Goal: Task Accomplishment & Management: Manage account settings

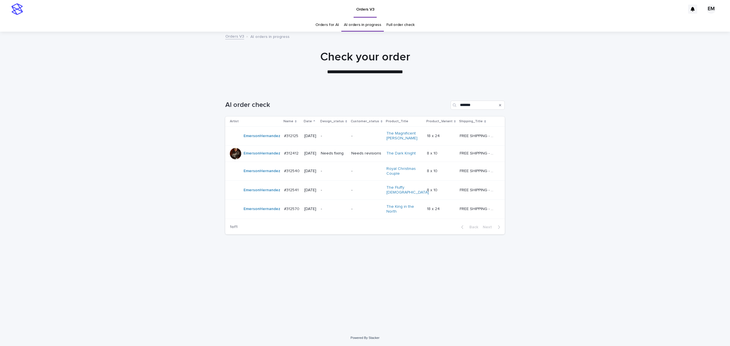
click at [326, 135] on td "-" at bounding box center [333, 136] width 30 height 19
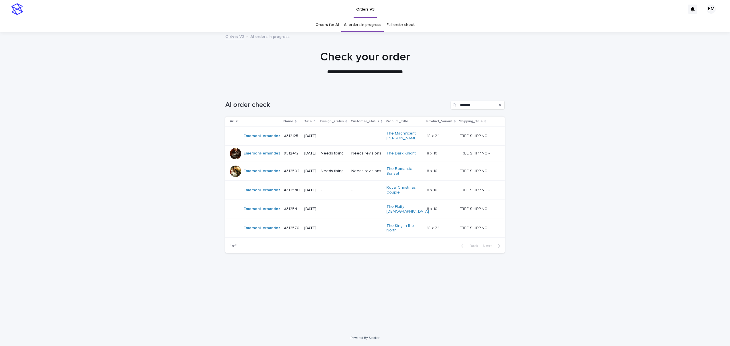
click at [347, 193] on p "-" at bounding box center [334, 190] width 26 height 5
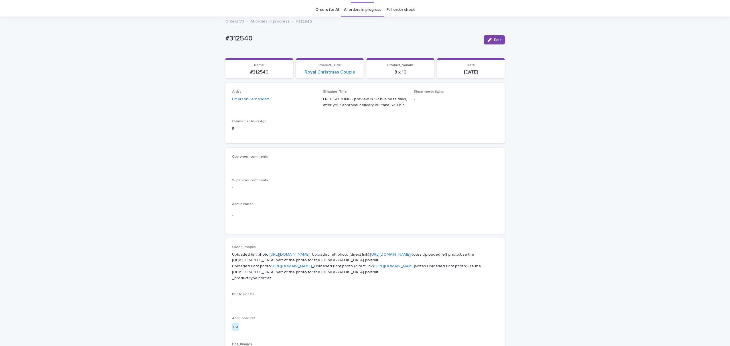
scroll to position [25, 0]
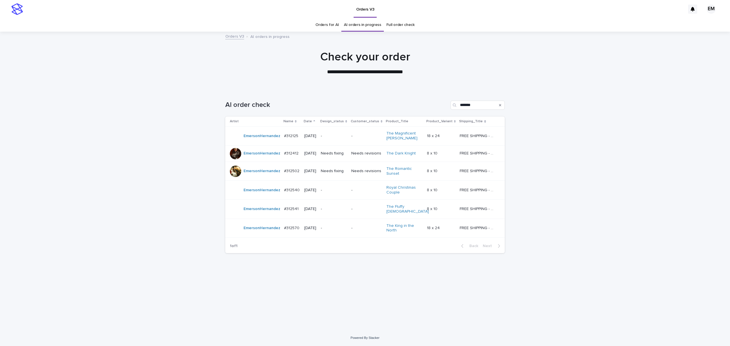
click at [347, 233] on div "-" at bounding box center [334, 227] width 26 height 9
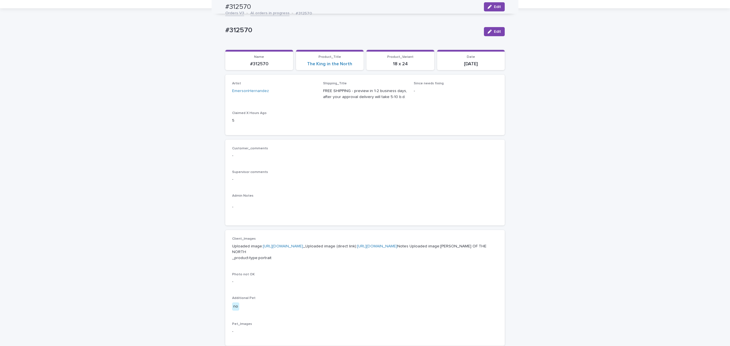
scroll to position [23, 0]
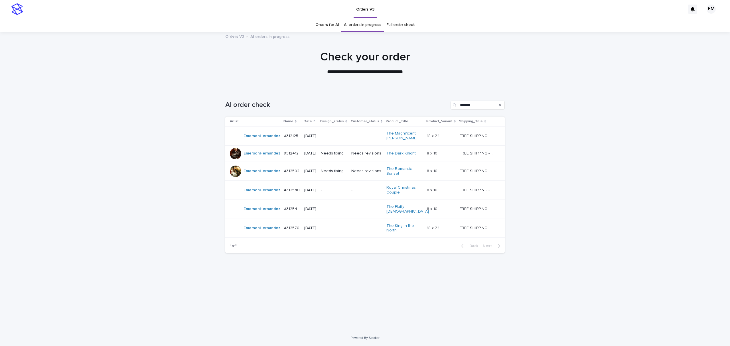
click at [290, 174] on p "#312502" at bounding box center [292, 171] width 17 height 6
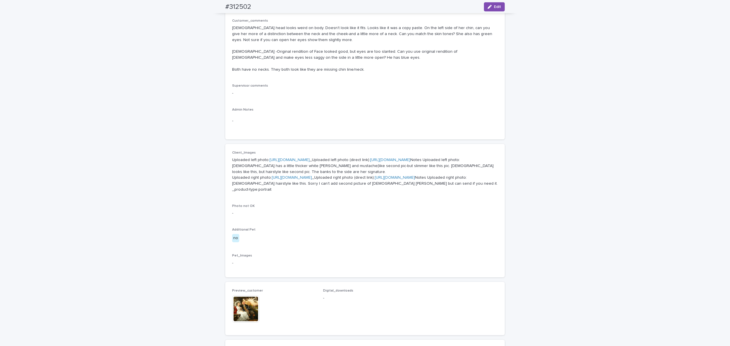
scroll to position [202, 0]
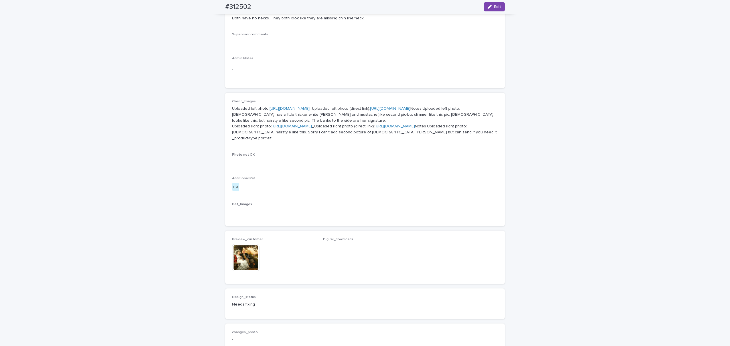
click at [241, 271] on img at bounding box center [245, 257] width 27 height 27
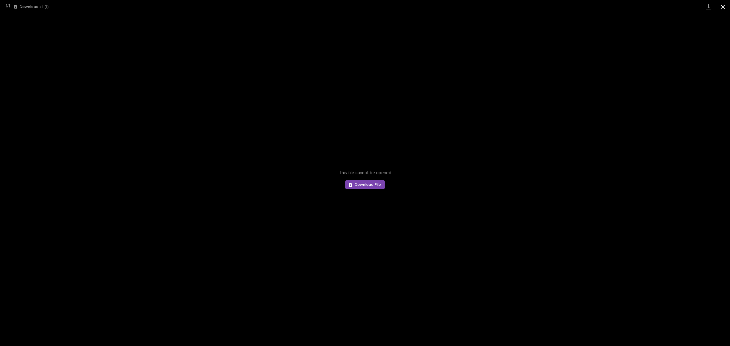
click at [725, 4] on button "Close gallery" at bounding box center [722, 6] width 14 height 13
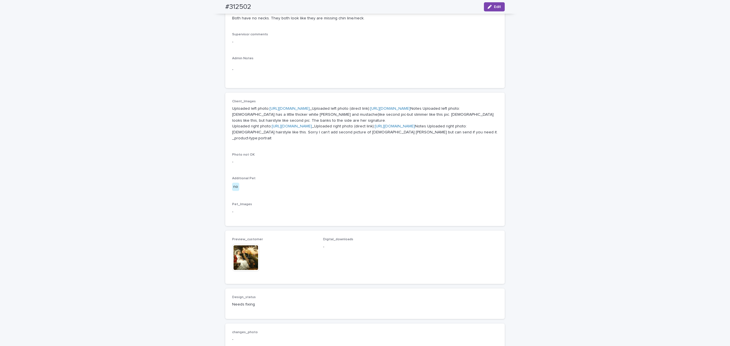
click at [248, 271] on img at bounding box center [245, 257] width 27 height 27
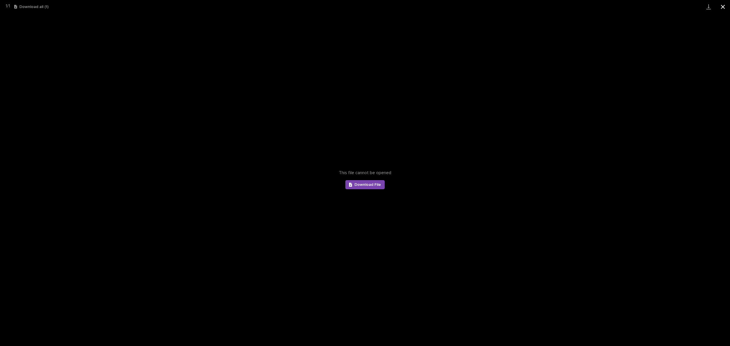
click at [725, 9] on button "Close gallery" at bounding box center [722, 6] width 14 height 13
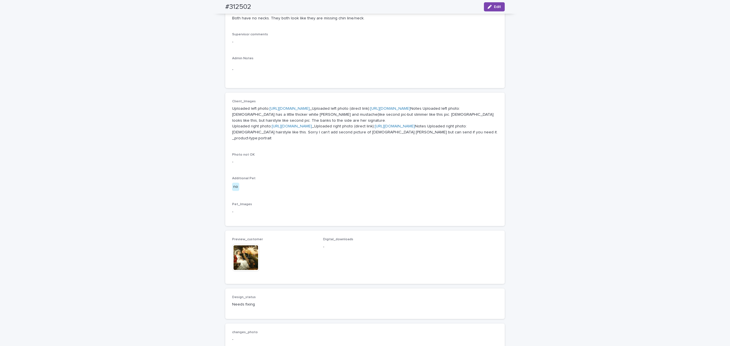
click at [249, 271] on img at bounding box center [245, 257] width 27 height 27
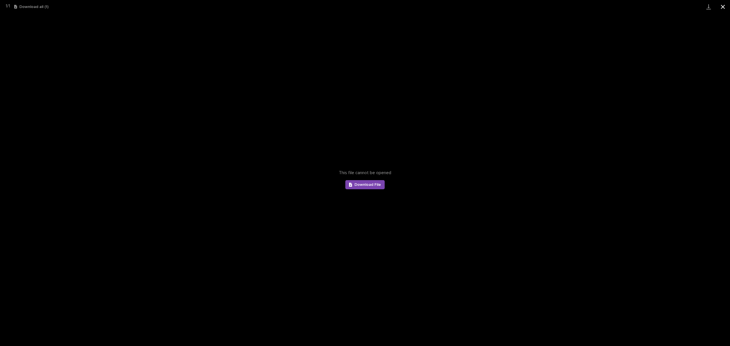
click at [723, 5] on button "Close gallery" at bounding box center [722, 6] width 14 height 13
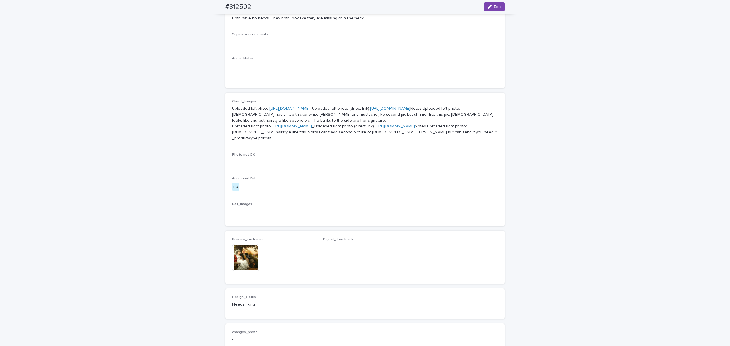
click at [244, 271] on img at bounding box center [245, 257] width 27 height 27
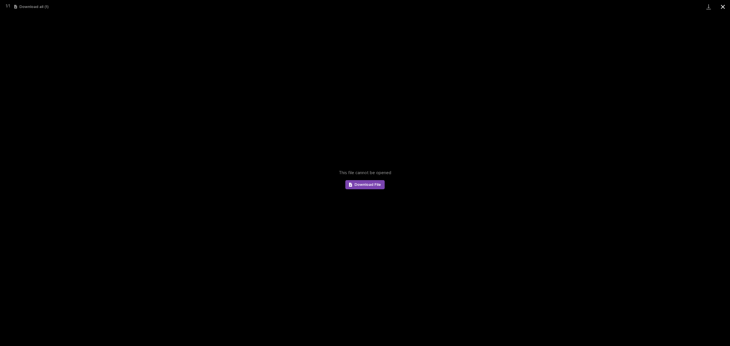
click at [722, 8] on button "Close gallery" at bounding box center [722, 6] width 14 height 13
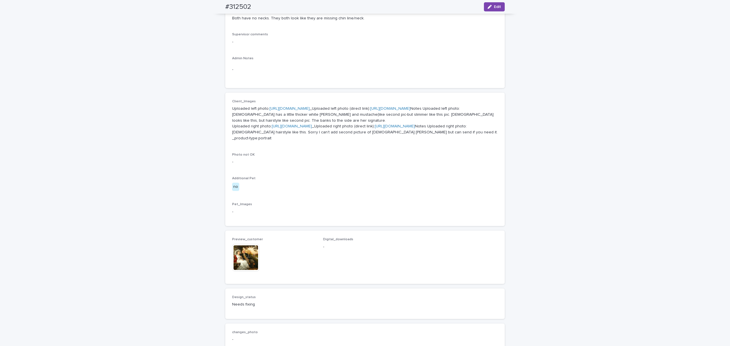
click at [236, 271] on img at bounding box center [245, 257] width 27 height 27
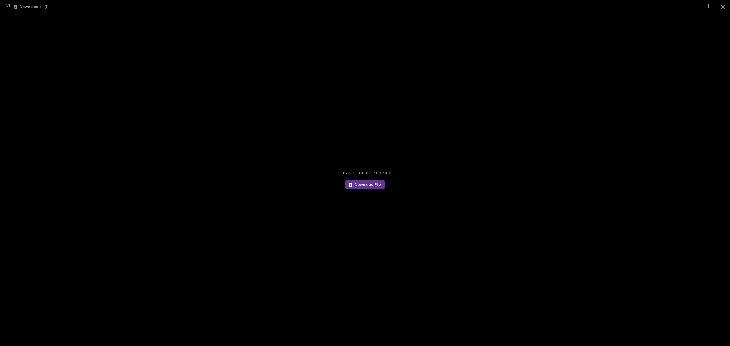
click at [376, 186] on span "Download File" at bounding box center [367, 185] width 27 height 4
click at [112, 159] on div "This file cannot be opened Download File" at bounding box center [365, 179] width 730 height 333
click at [722, 9] on button "Close gallery" at bounding box center [722, 6] width 14 height 13
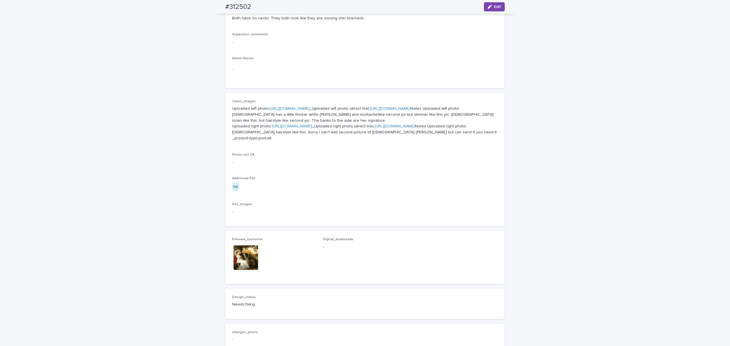
click at [184, 219] on div "Loading... Saving… Loading... Saving… #312502 Edit #312502 Edit Sorry, there wa…" at bounding box center [365, 133] width 730 height 607
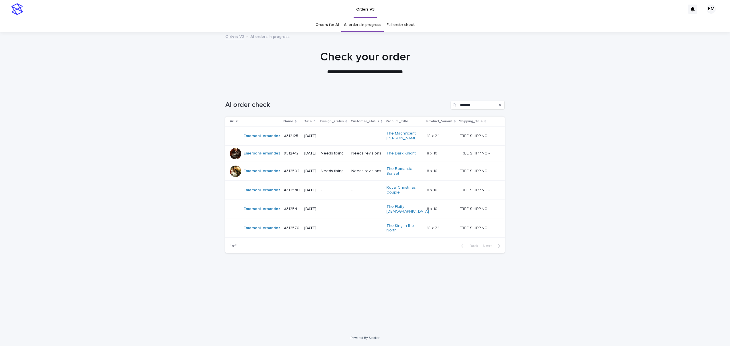
click at [611, 178] on div "Loading... Saving… Loading... Saving… AI order check ******* Artist Name Date D…" at bounding box center [365, 209] width 730 height 241
click at [347, 208] on div "-" at bounding box center [334, 209] width 26 height 6
click at [340, 135] on p "-" at bounding box center [334, 136] width 26 height 5
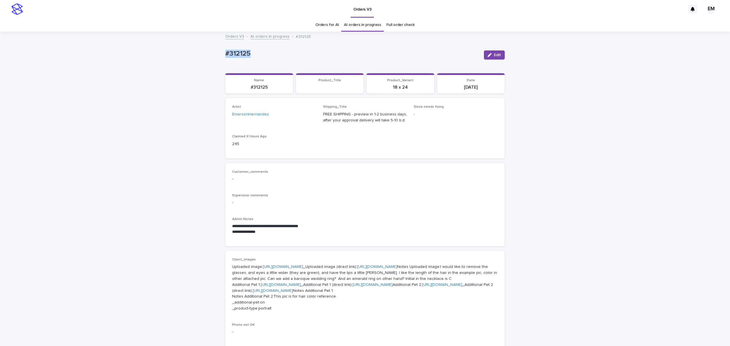
drag, startPoint x: 283, startPoint y: 55, endPoint x: 397, endPoint y: 65, distance: 114.8
click at [134, 52] on div "**********" at bounding box center [365, 335] width 730 height 606
copy p "#312125"
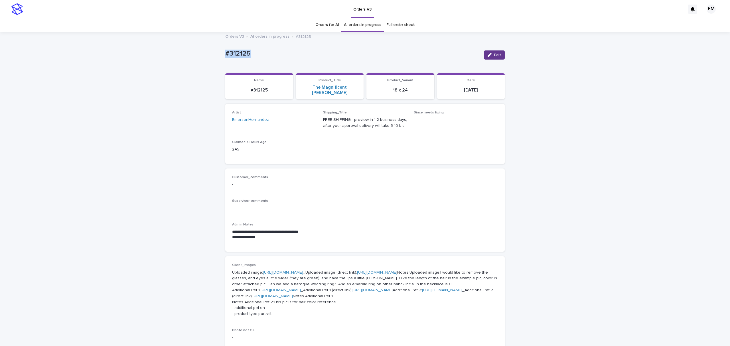
click at [497, 54] on span "Edit" at bounding box center [497, 55] width 7 height 4
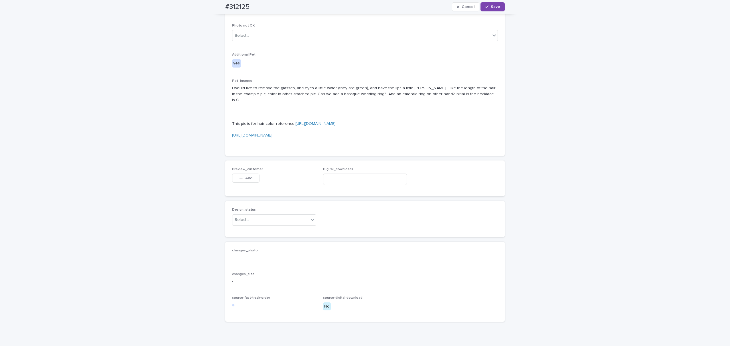
scroll to position [405, 0]
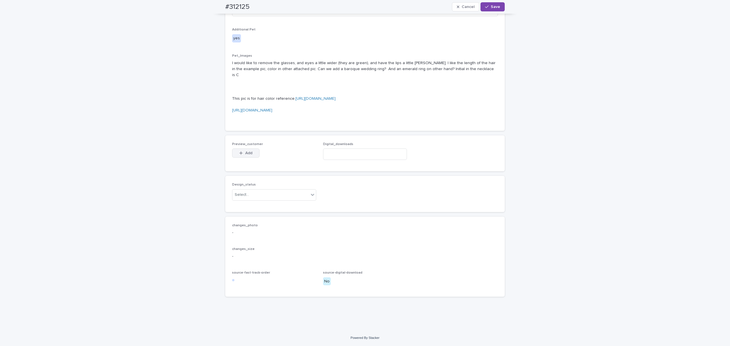
click at [245, 155] on span "Add" at bounding box center [248, 153] width 7 height 4
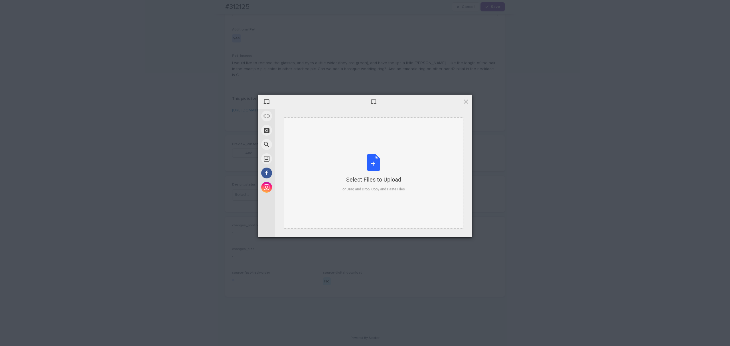
click at [353, 129] on div "Select Files to Upload or Drag and Drop, Copy and Paste Files" at bounding box center [374, 172] width 180 height 111
click at [470, 227] on div "Deselect All Upload more Upload 1" at bounding box center [373, 229] width 197 height 15
click at [462, 227] on span "Upload 1" at bounding box center [454, 229] width 29 height 11
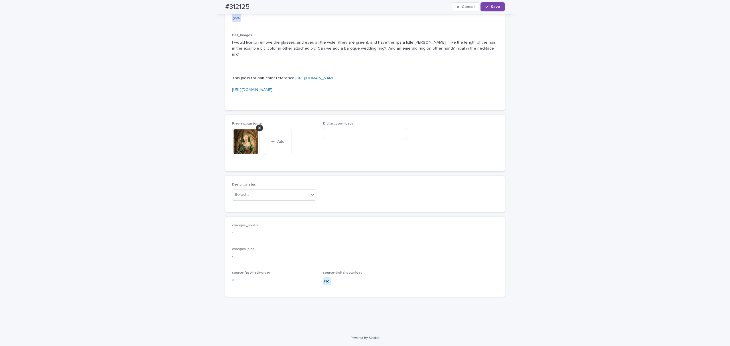
scroll to position [456, 0]
click at [250, 200] on div "Select..." at bounding box center [270, 194] width 76 height 9
click at [250, 229] on div "Uploaded" at bounding box center [271, 231] width 84 height 10
drag, startPoint x: 483, startPoint y: 5, endPoint x: 471, endPoint y: 5, distance: 12.0
click at [485, 5] on icon "button" at bounding box center [486, 7] width 3 height 4
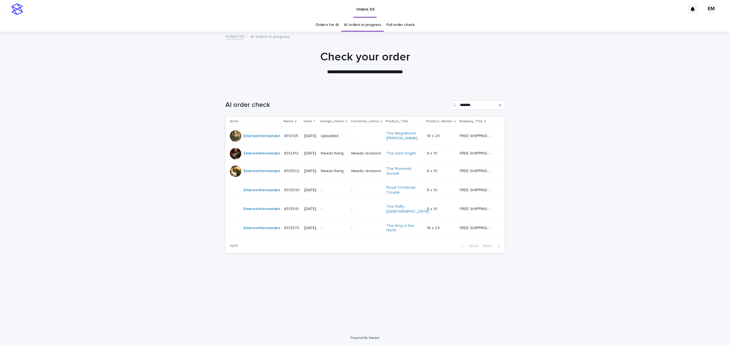
click at [292, 156] on p "#312412" at bounding box center [292, 153] width 16 height 6
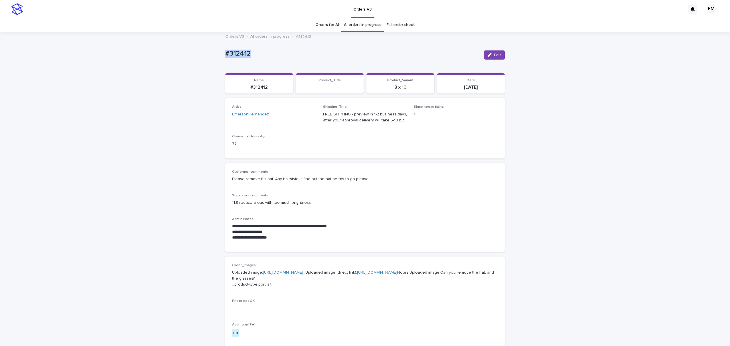
click at [215, 49] on div "**********" at bounding box center [365, 307] width 730 height 551
copy p "#312412"
click at [492, 57] on button "Edit" at bounding box center [494, 54] width 21 height 9
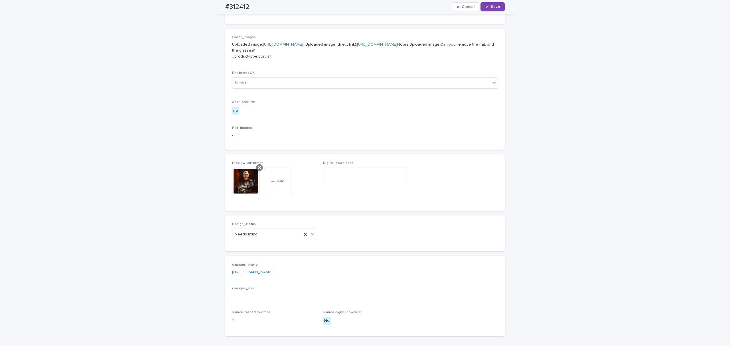
click at [259, 171] on div at bounding box center [259, 167] width 7 height 7
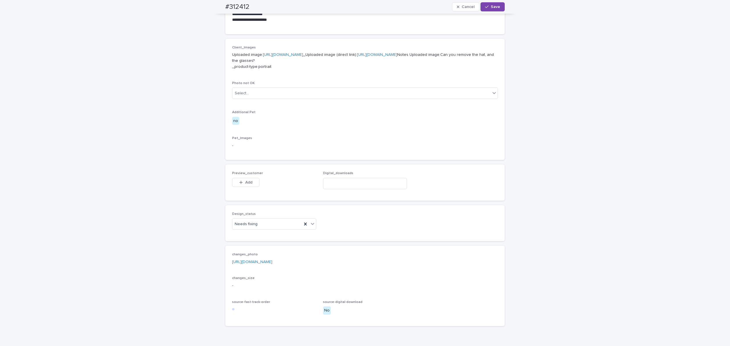
click at [247, 187] on button "Add" at bounding box center [245, 182] width 27 height 9
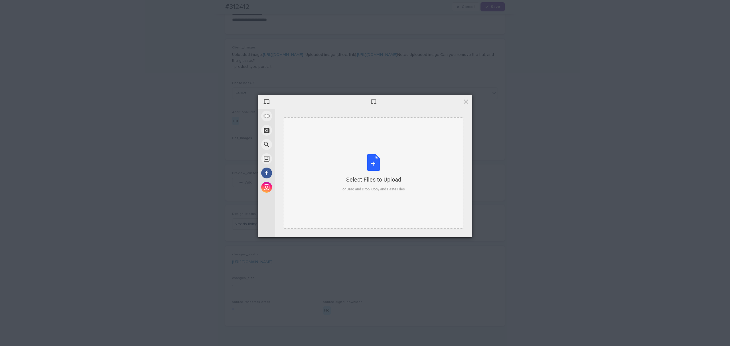
click at [336, 156] on div "Select Files to Upload or Drag and Drop, Copy and Paste Files" at bounding box center [374, 172] width 180 height 111
click at [462, 227] on span "Upload 1" at bounding box center [454, 229] width 29 height 11
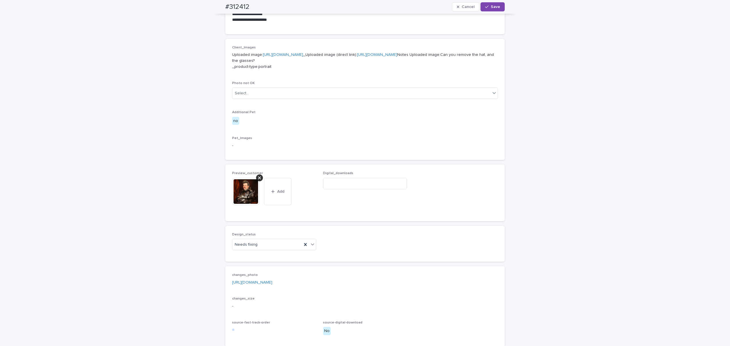
scroll to position [228, 0]
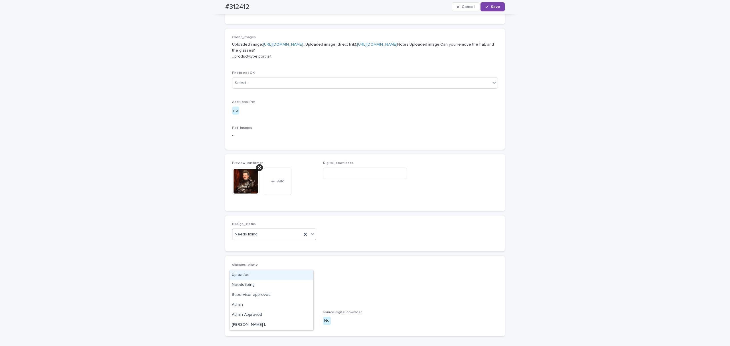
click at [278, 239] on div "Needs fixing" at bounding box center [267, 234] width 70 height 9
click at [269, 273] on div "Uploaded" at bounding box center [271, 275] width 84 height 10
click at [485, 6] on icon "button" at bounding box center [486, 7] width 3 height 4
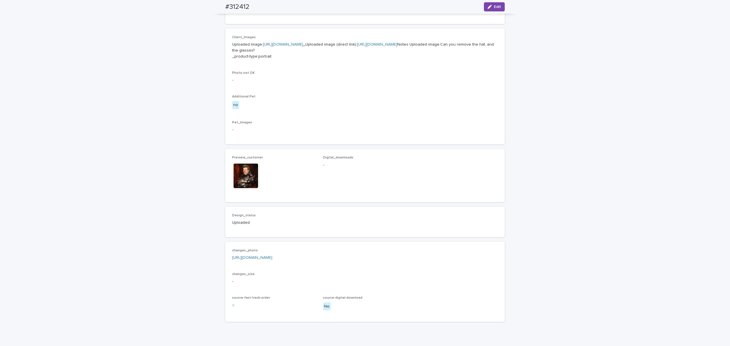
scroll to position [221, 0]
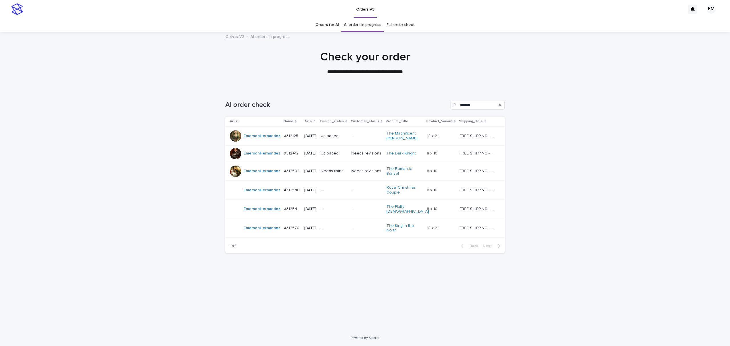
click at [340, 186] on td "-" at bounding box center [333, 190] width 30 height 19
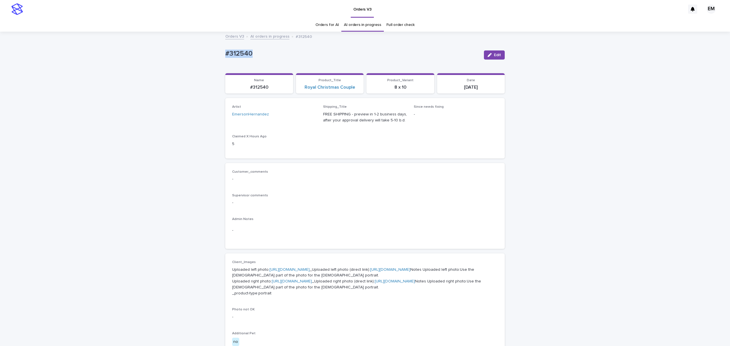
drag, startPoint x: 284, startPoint y: 54, endPoint x: 190, endPoint y: 60, distance: 94.9
click at [189, 59] on div "Loading... Saving… Loading... Saving… #312540 Edit #312540 Edit Sorry, there wa…" at bounding box center [365, 300] width 730 height 537
copy p "#312540"
click at [495, 52] on button "Edit" at bounding box center [494, 54] width 21 height 9
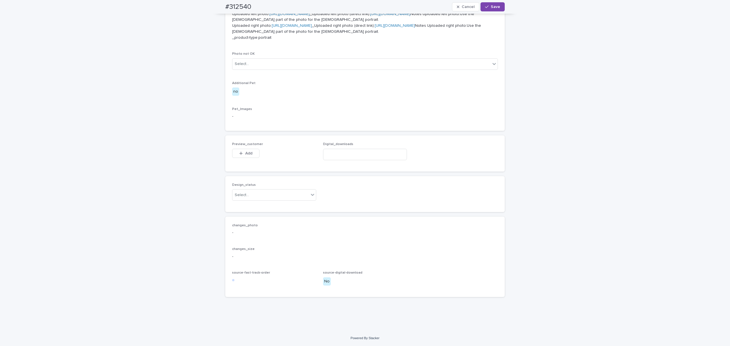
scroll to position [303, 0]
click at [245, 151] on span "Add" at bounding box center [248, 153] width 7 height 4
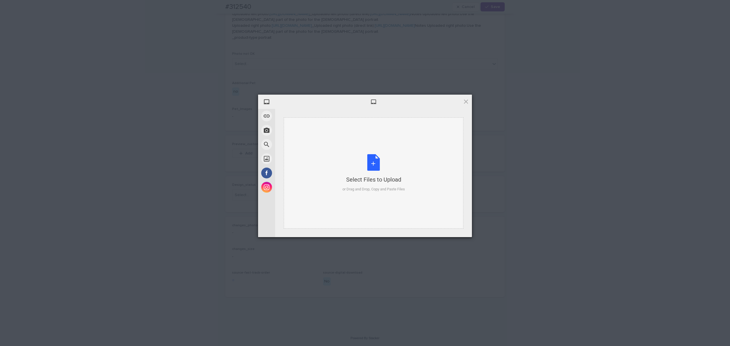
click at [332, 127] on div "Select Files to Upload or Drag and Drop, Copy and Paste Files" at bounding box center [374, 172] width 180 height 111
drag, startPoint x: 453, startPoint y: 232, endPoint x: 448, endPoint y: 229, distance: 5.7
click at [452, 232] on span "Upload 1" at bounding box center [454, 229] width 29 height 11
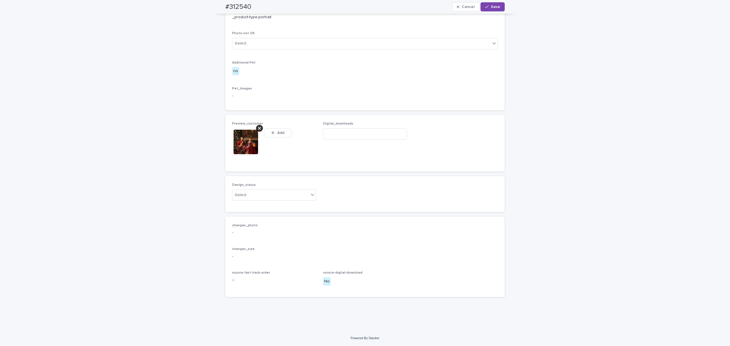
scroll to position [314, 0]
click at [253, 200] on div "Select..." at bounding box center [270, 194] width 76 height 9
click at [256, 217] on div "Uploaded" at bounding box center [271, 216] width 84 height 10
click at [493, 5] on span "Save" at bounding box center [495, 7] width 9 height 4
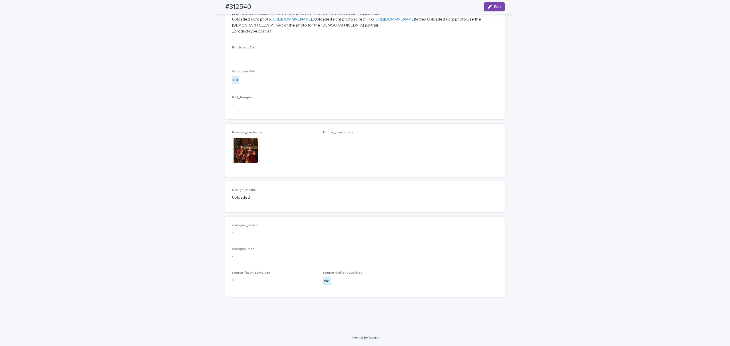
scroll to position [306, 0]
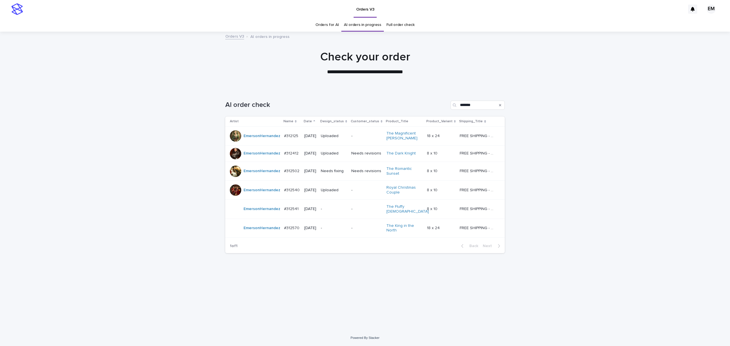
click at [346, 210] on p "-" at bounding box center [334, 209] width 26 height 5
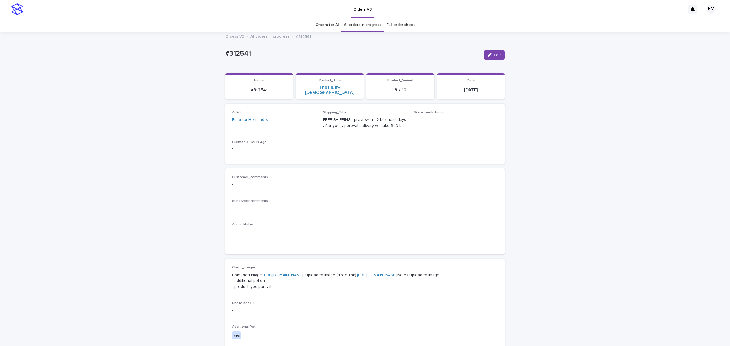
scroll to position [18, 0]
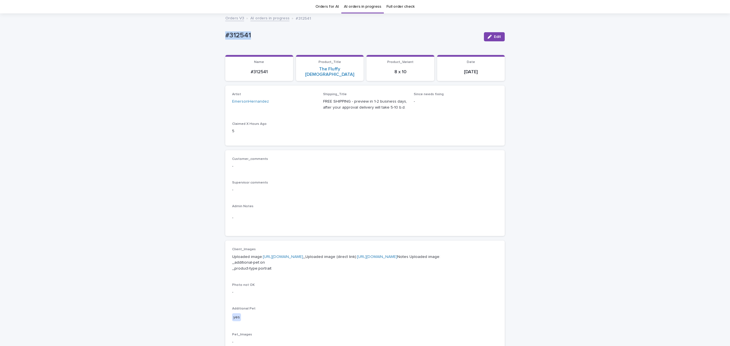
drag, startPoint x: 281, startPoint y: 39, endPoint x: 207, endPoint y: 38, distance: 74.1
click at [207, 38] on div "Loading... Saving… Loading... Saving… #312541 Edit #312541 Edit Sorry, there wa…" at bounding box center [365, 279] width 730 height 531
copy p "#312541"
click at [494, 36] on span "Edit" at bounding box center [497, 37] width 7 height 4
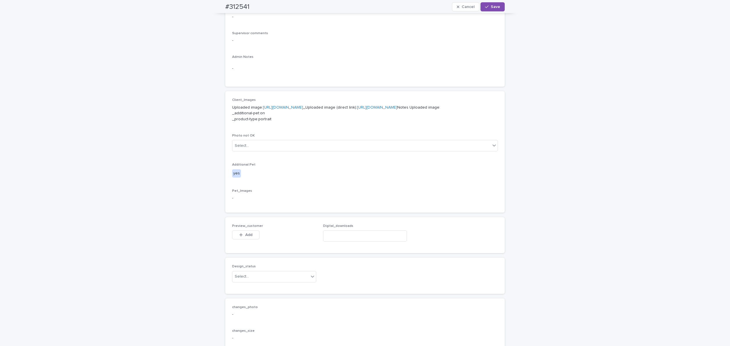
scroll to position [221, 0]
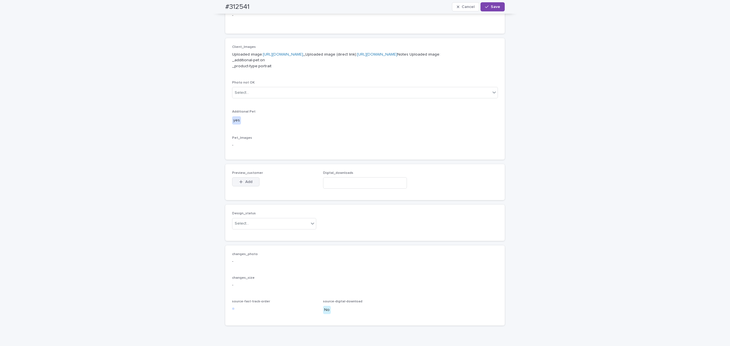
click at [245, 186] on button "Add" at bounding box center [245, 181] width 27 height 9
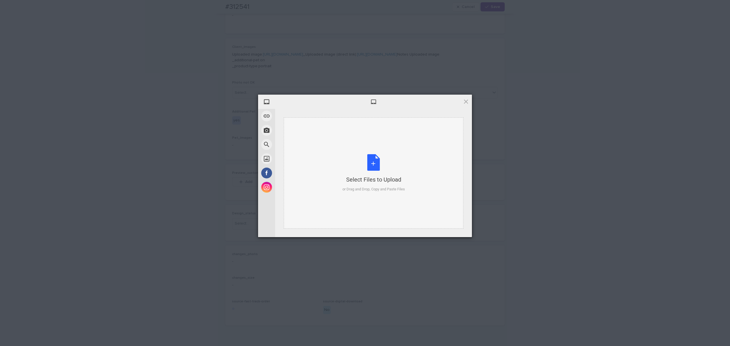
click at [329, 148] on div "Select Files to Upload or Drag and Drop, Copy and Paste Files" at bounding box center [374, 172] width 180 height 111
click at [449, 228] on span "Upload 1" at bounding box center [454, 230] width 11 height 4
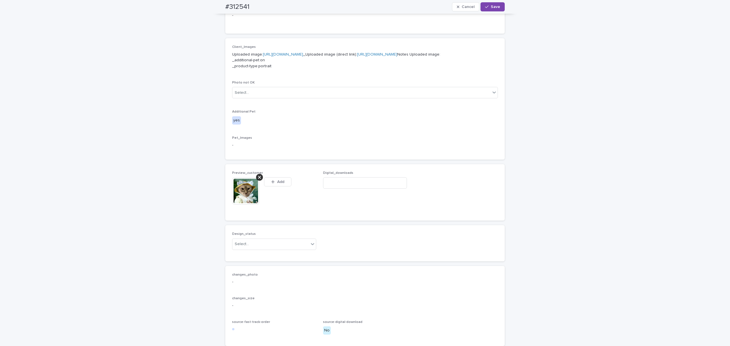
scroll to position [231, 0]
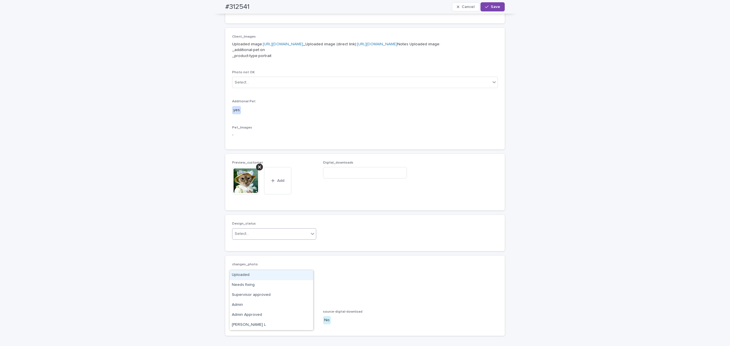
click at [256, 239] on div "Select..." at bounding box center [270, 233] width 76 height 9
click at [255, 273] on div "Uploaded" at bounding box center [271, 275] width 84 height 10
click at [493, 8] on span "Save" at bounding box center [495, 7] width 9 height 4
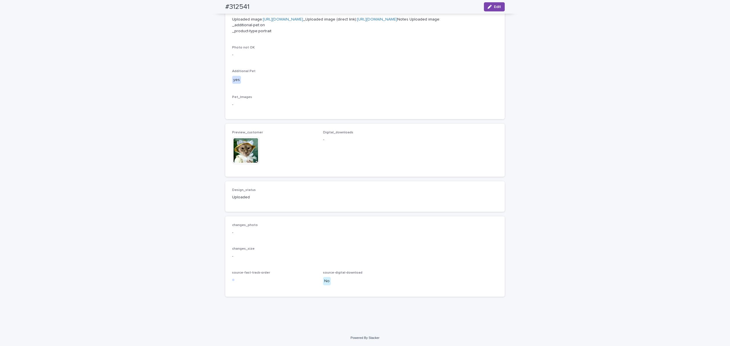
scroll to position [285, 0]
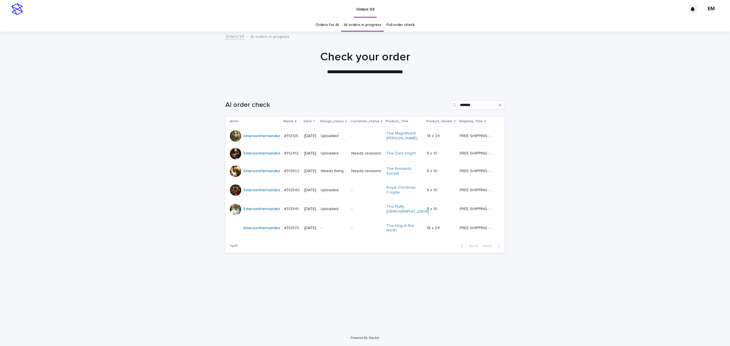
click at [344, 225] on div "-" at bounding box center [334, 227] width 26 height 9
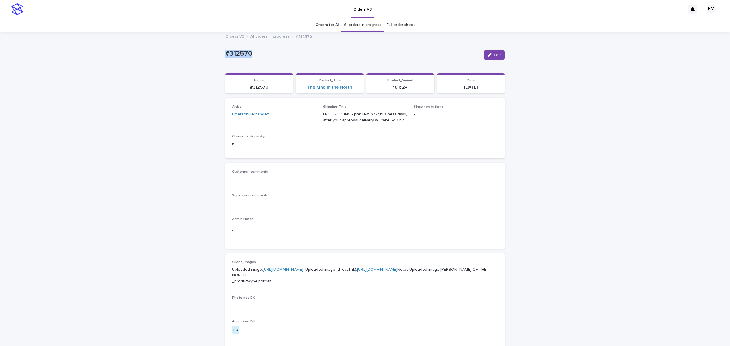
drag, startPoint x: 216, startPoint y: 58, endPoint x: 190, endPoint y: 66, distance: 27.3
click at [170, 63] on div "Loading... Saving… Loading... Saving… #312570 Edit #312570 Edit Sorry, there wa…" at bounding box center [365, 294] width 730 height 525
copy p "#312570"
click at [499, 53] on button "Edit" at bounding box center [494, 54] width 21 height 9
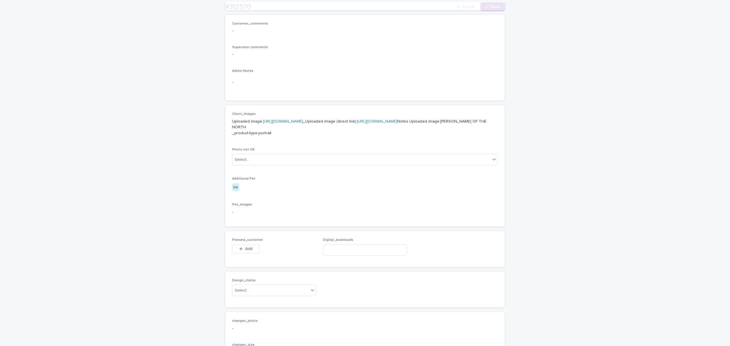
scroll to position [202, 0]
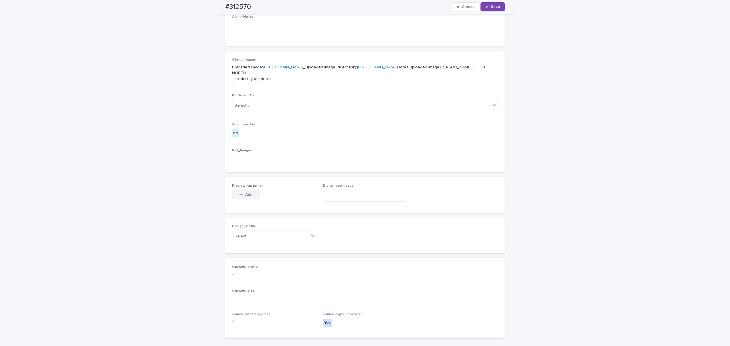
click at [245, 197] on span "Add" at bounding box center [248, 195] width 7 height 4
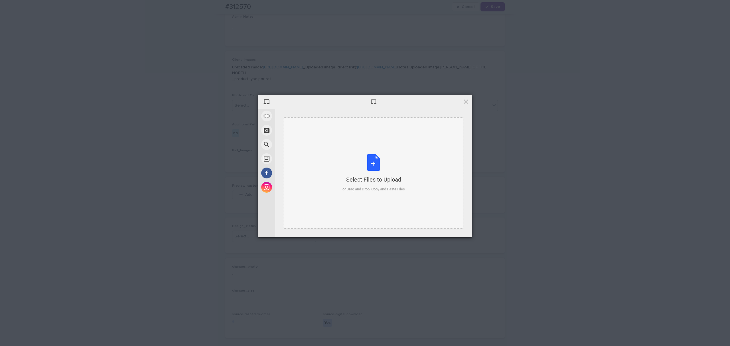
click at [322, 172] on div "Select Files to Upload or Drag and Drop, Copy and Paste Files" at bounding box center [374, 172] width 180 height 111
click at [457, 228] on span "Upload 1" at bounding box center [454, 230] width 11 height 4
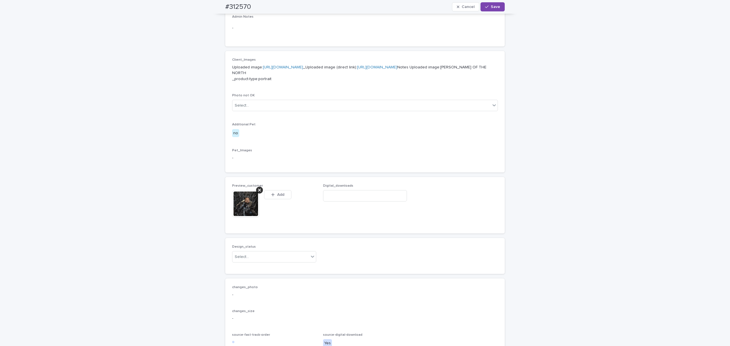
scroll to position [213, 0]
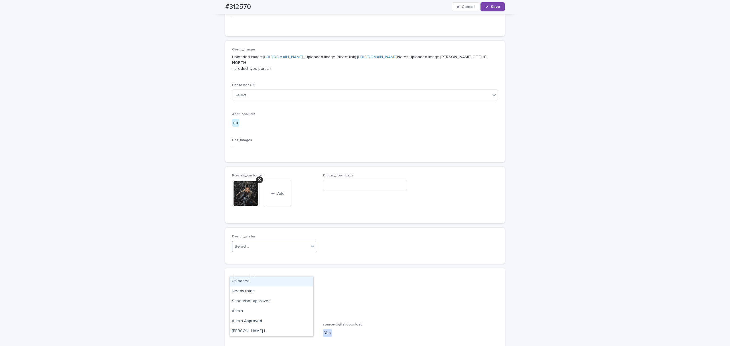
click at [247, 251] on div "Select..." at bounding box center [270, 246] width 76 height 9
click at [246, 283] on div "Uploaded" at bounding box center [271, 281] width 84 height 10
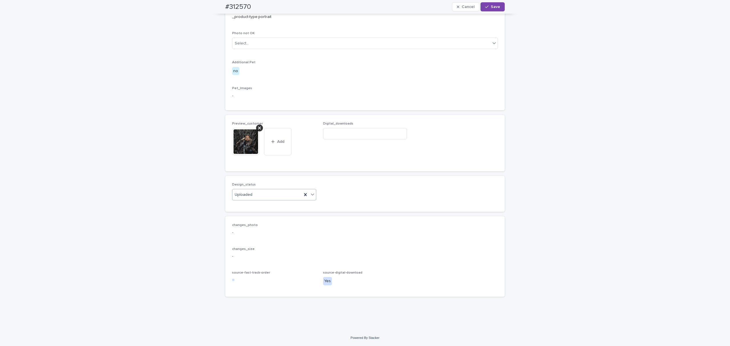
scroll to position [288, 0]
click at [368, 135] on input at bounding box center [365, 133] width 84 height 11
paste input "**********"
type input "**********"
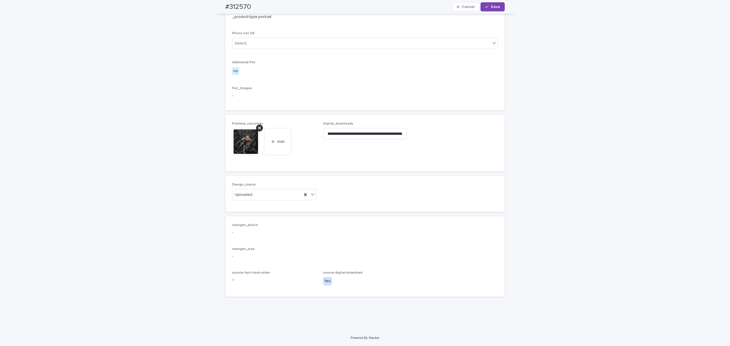
drag, startPoint x: 486, startPoint y: 6, endPoint x: 489, endPoint y: 11, distance: 6.1
click at [487, 7] on div "button" at bounding box center [488, 7] width 6 height 4
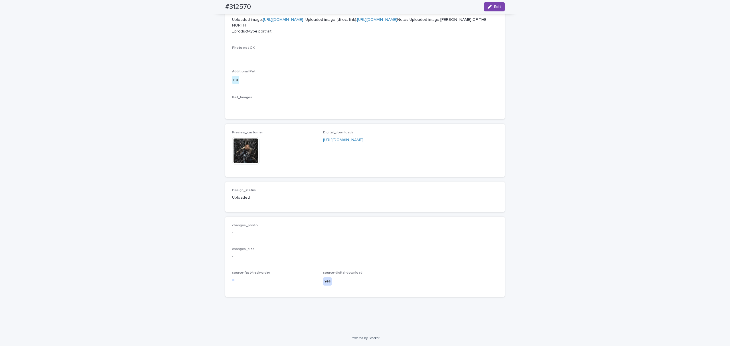
scroll to position [274, 0]
